Goal: Task Accomplishment & Management: Complete application form

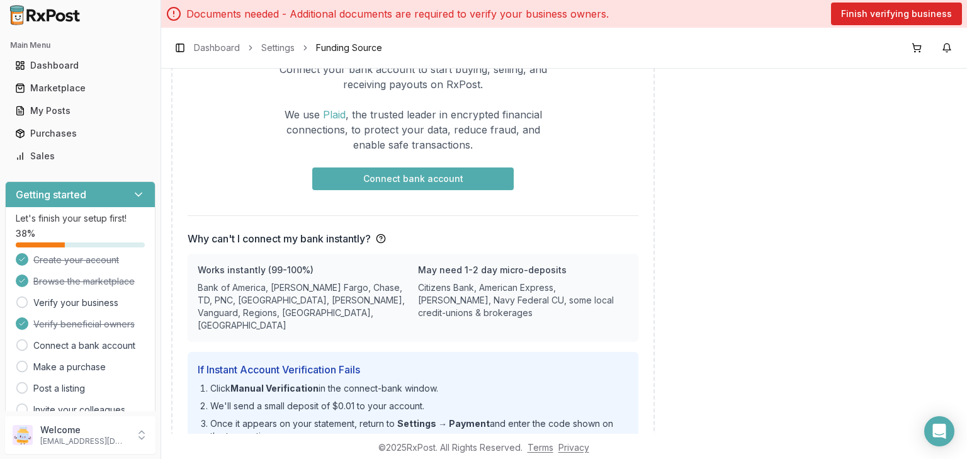
scroll to position [264, 0]
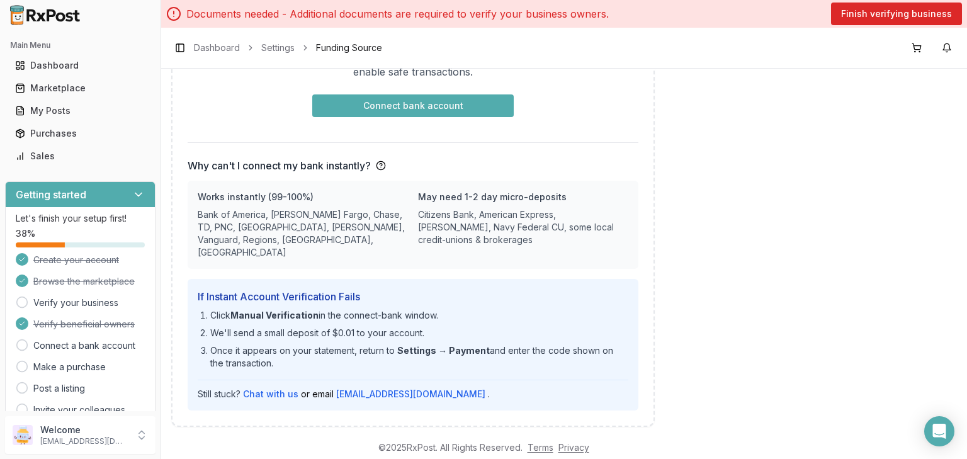
click at [111, 196] on div "Getting started" at bounding box center [80, 194] width 149 height 25
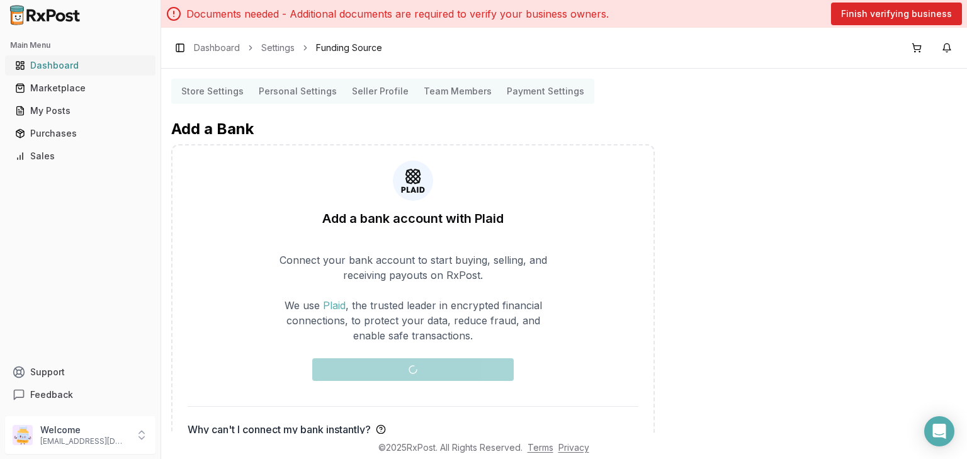
click at [99, 65] on div "Dashboard" at bounding box center [80, 65] width 130 height 13
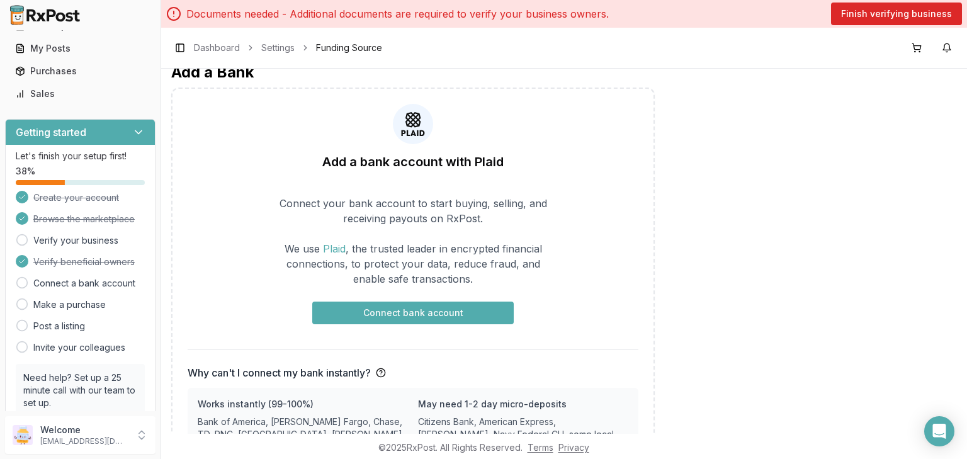
scroll to position [63, 0]
click at [26, 237] on circle at bounding box center [22, 239] width 11 height 11
click at [50, 238] on link "Verify your business" at bounding box center [75, 239] width 85 height 13
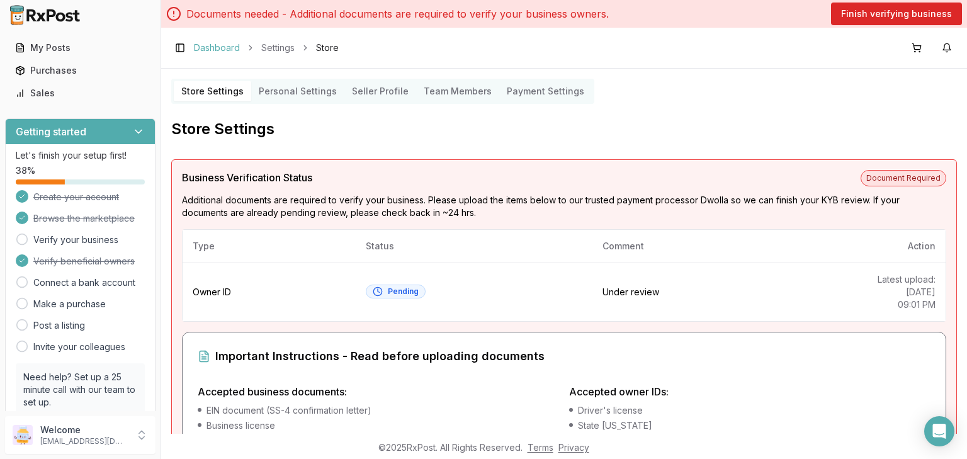
click at [216, 47] on link "Dashboard" at bounding box center [217, 48] width 46 height 13
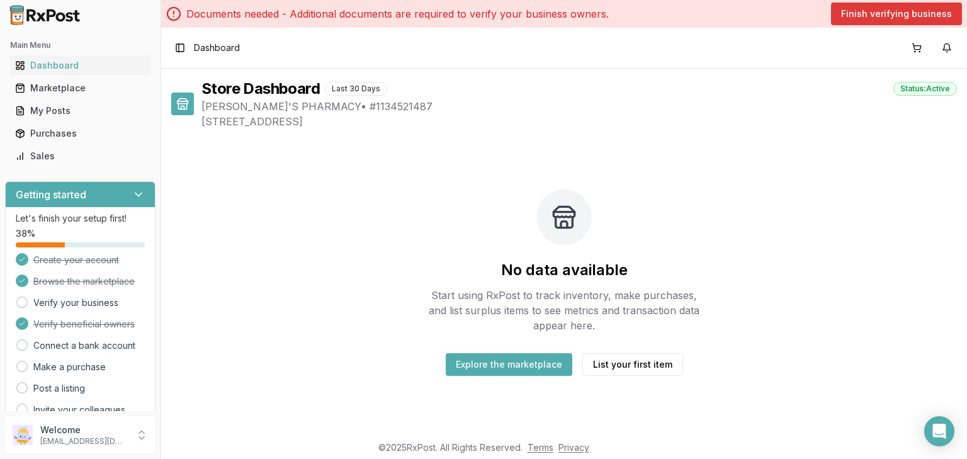
click at [872, 14] on button "Finish verifying business" at bounding box center [896, 14] width 131 height 23
